Goal: Find specific page/section: Find specific page/section

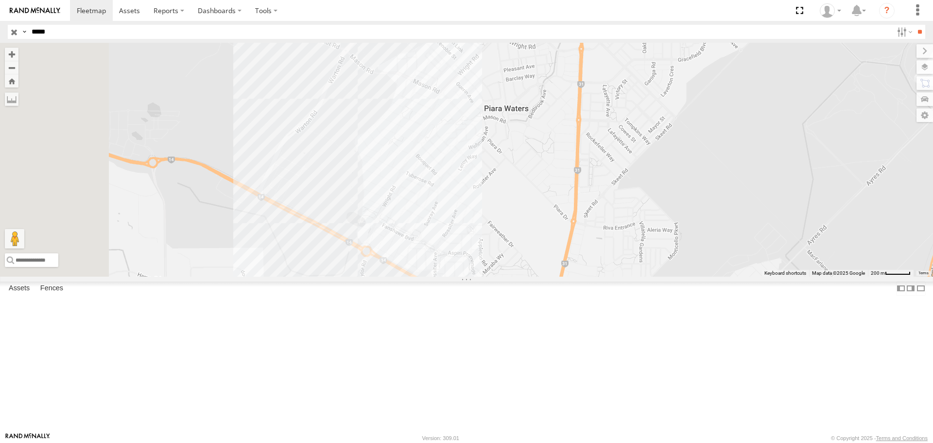
drag, startPoint x: 453, startPoint y: 190, endPoint x: 487, endPoint y: 185, distance: 34.3
click at [487, 185] on div "CV137 - Spare" at bounding box center [466, 159] width 933 height 233
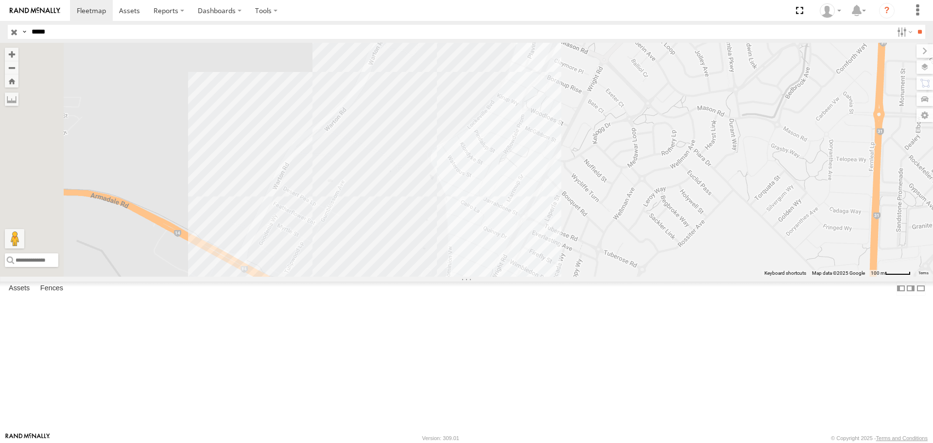
click at [481, 105] on div "CV137 - Spare" at bounding box center [466, 159] width 933 height 233
click at [597, 163] on div "CV137 - Spare" at bounding box center [466, 159] width 933 height 233
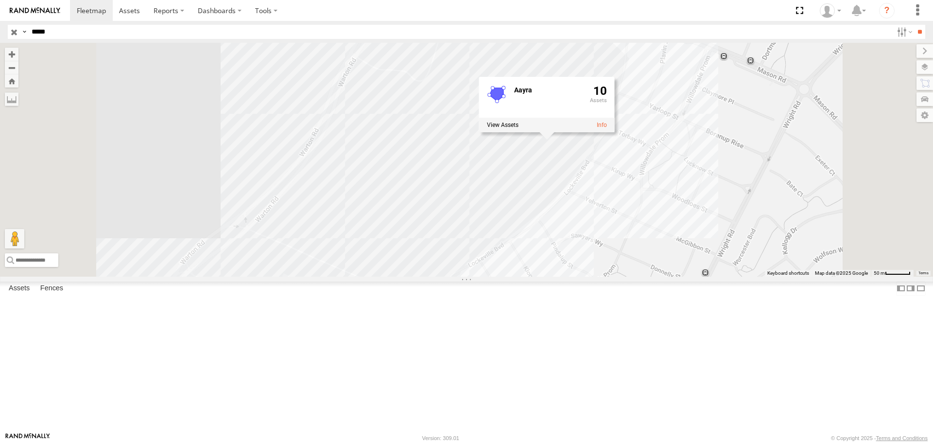
drag, startPoint x: 537, startPoint y: 85, endPoint x: 543, endPoint y: 154, distance: 69.3
click at [543, 154] on div "CV137 - Spare Aayra 10" at bounding box center [466, 159] width 933 height 233
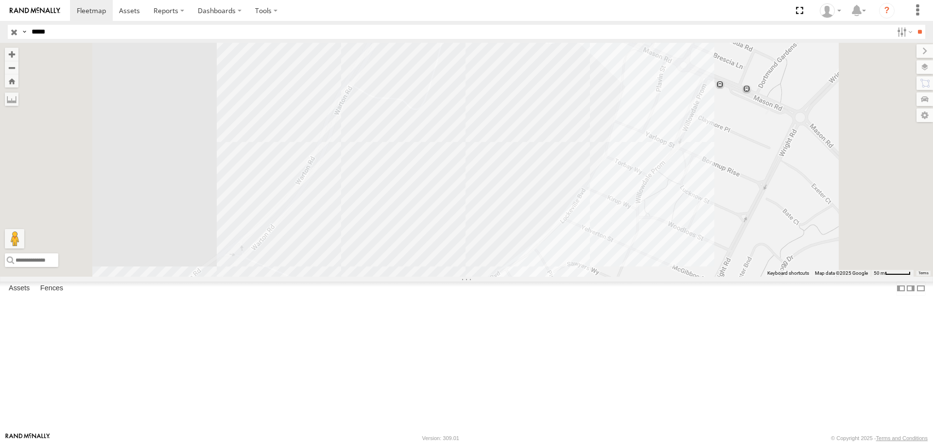
drag, startPoint x: 75, startPoint y: 31, endPoint x: 0, endPoint y: 22, distance: 75.3
click at [0, 22] on header "Search Query Asset ID Asset Label Registration Manufacturer Model VIN Job ID" at bounding box center [466, 32] width 933 height 22
type input "****"
click at [914, 25] on input "**" at bounding box center [919, 32] width 11 height 14
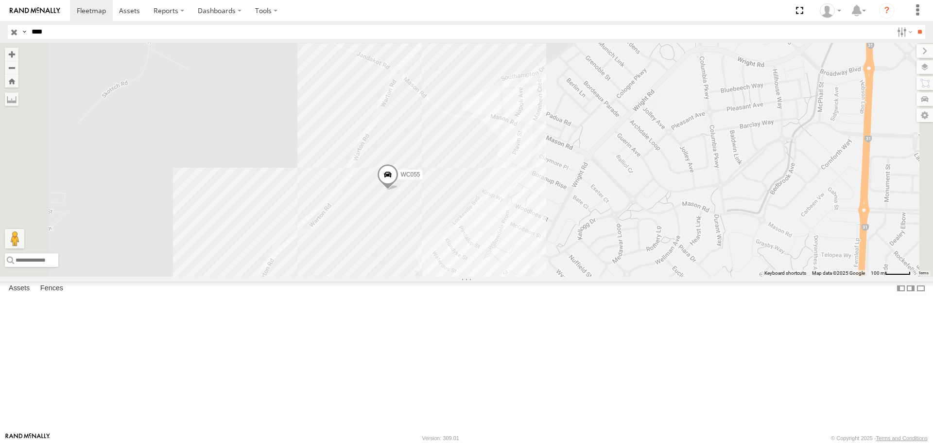
click at [0, 0] on div "Watercarts" at bounding box center [0, 0] width 0 height 0
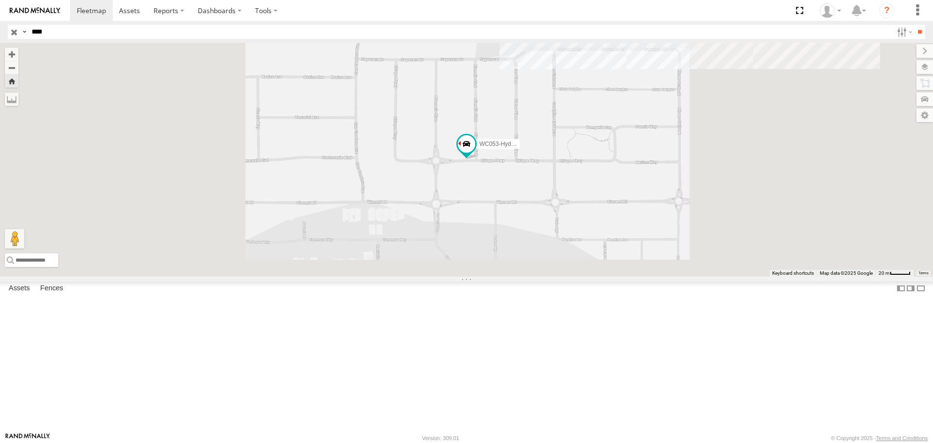
click at [685, 123] on div "WC053-Hydrema" at bounding box center [466, 159] width 933 height 233
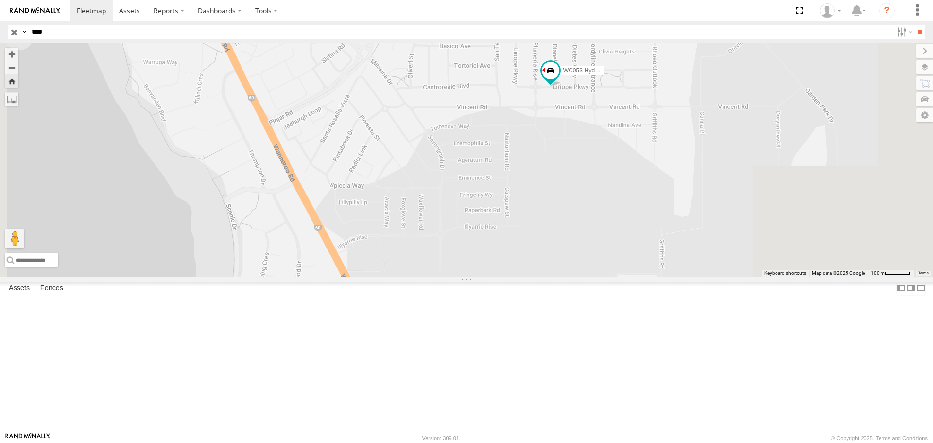
click at [737, 76] on div "WC053-Hydrema" at bounding box center [466, 159] width 933 height 233
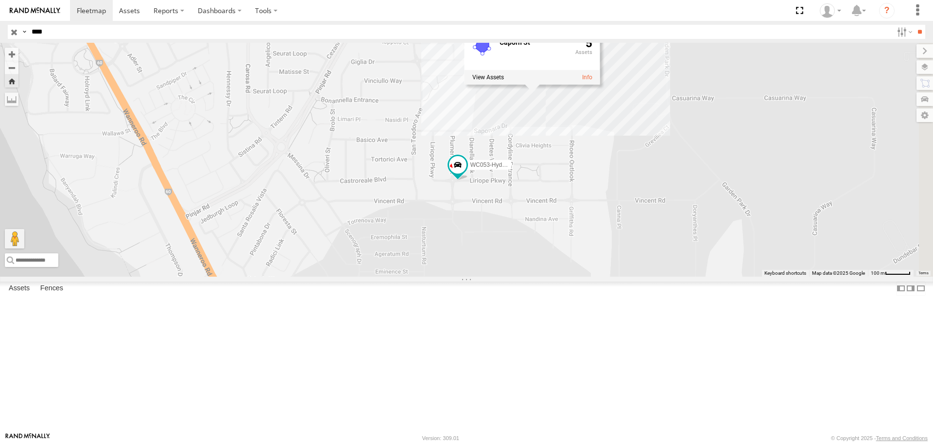
drag, startPoint x: 743, startPoint y: 148, endPoint x: 660, endPoint y: 243, distance: 126.1
click at [660, 243] on div "WC053-Hydrema Caporn St 5" at bounding box center [466, 159] width 933 height 233
click at [0, 0] on div "WC054" at bounding box center [0, 0] width 0 height 0
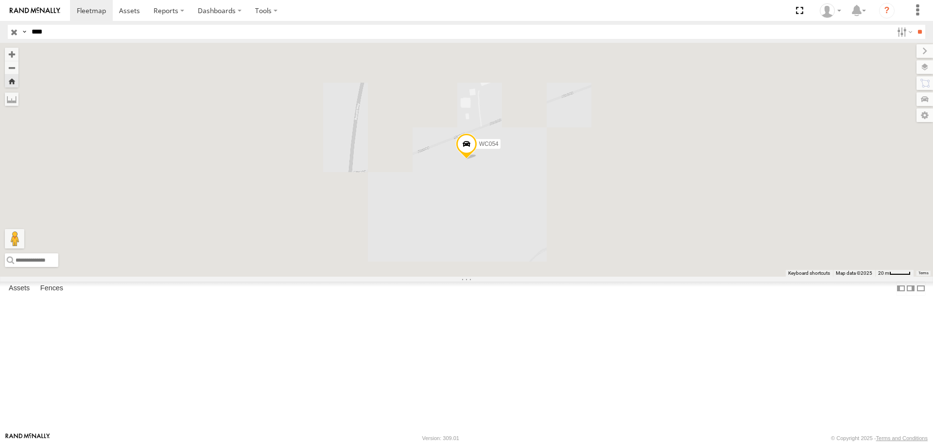
click at [477, 159] on span at bounding box center [466, 146] width 21 height 26
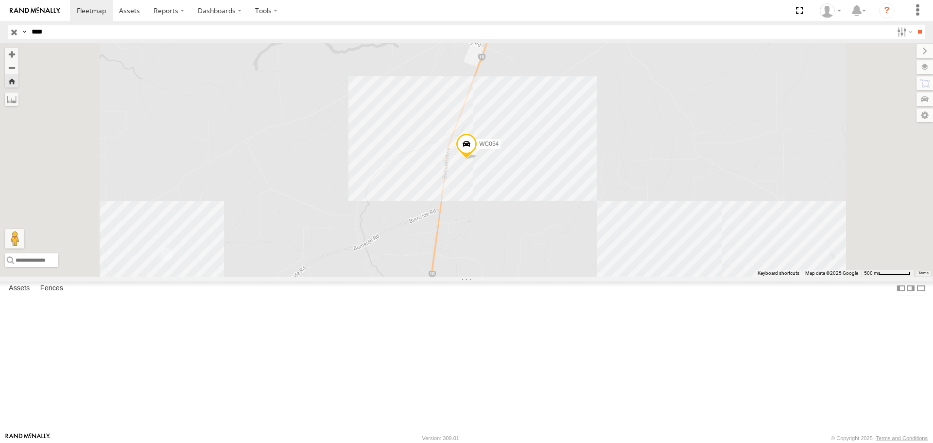
click at [579, 209] on div "WC054" at bounding box center [466, 159] width 933 height 233
click at [59, 33] on input "****" at bounding box center [460, 32] width 865 height 14
